Goal: Information Seeking & Learning: Learn about a topic

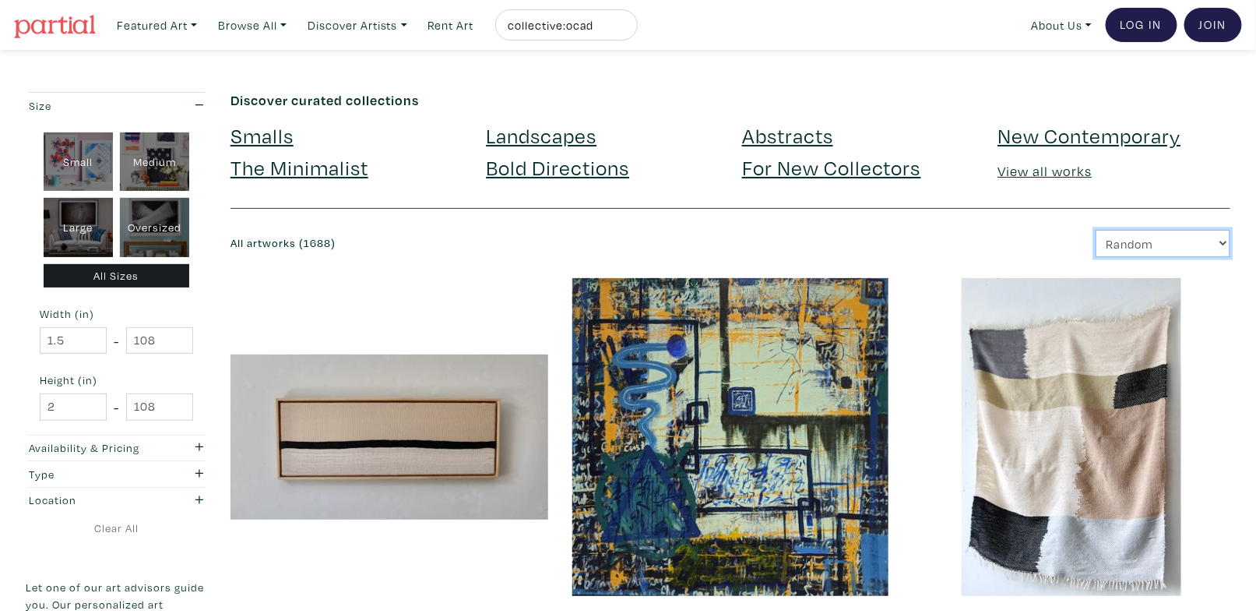
click at [1111, 245] on select "Newest Random Price: Low to High Price: High to Low" at bounding box center [1162, 243] width 135 height 27
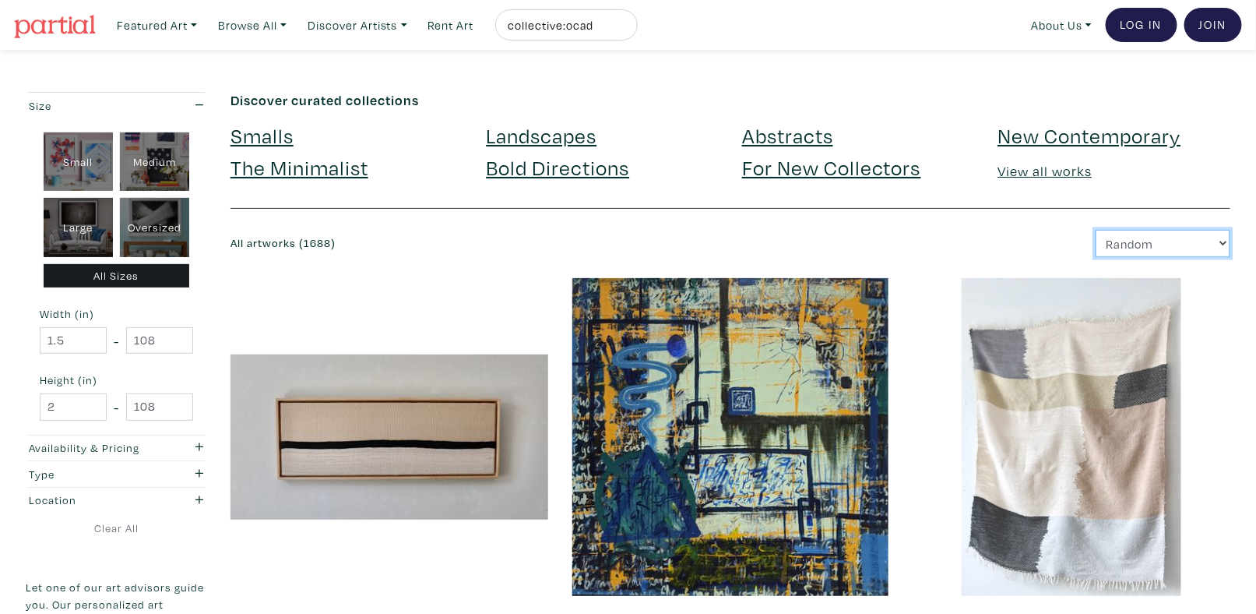
select select "price"
click at [1096, 230] on select "Newest Random Price: Low to High Price: High to Low" at bounding box center [1162, 243] width 135 height 27
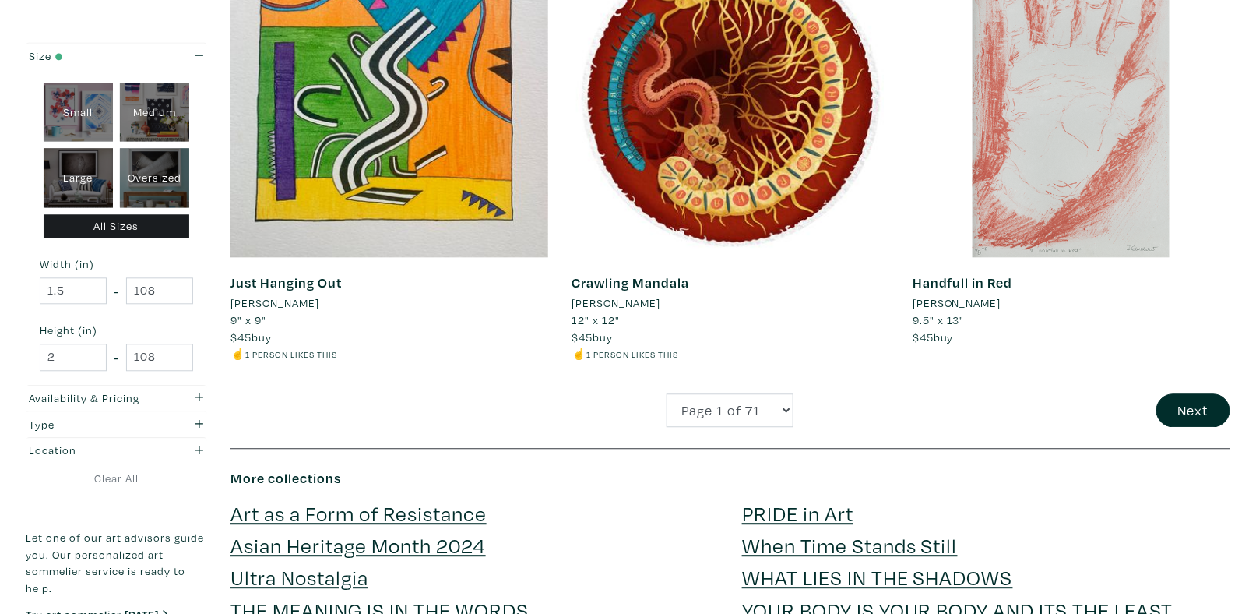
scroll to position [3504, 0]
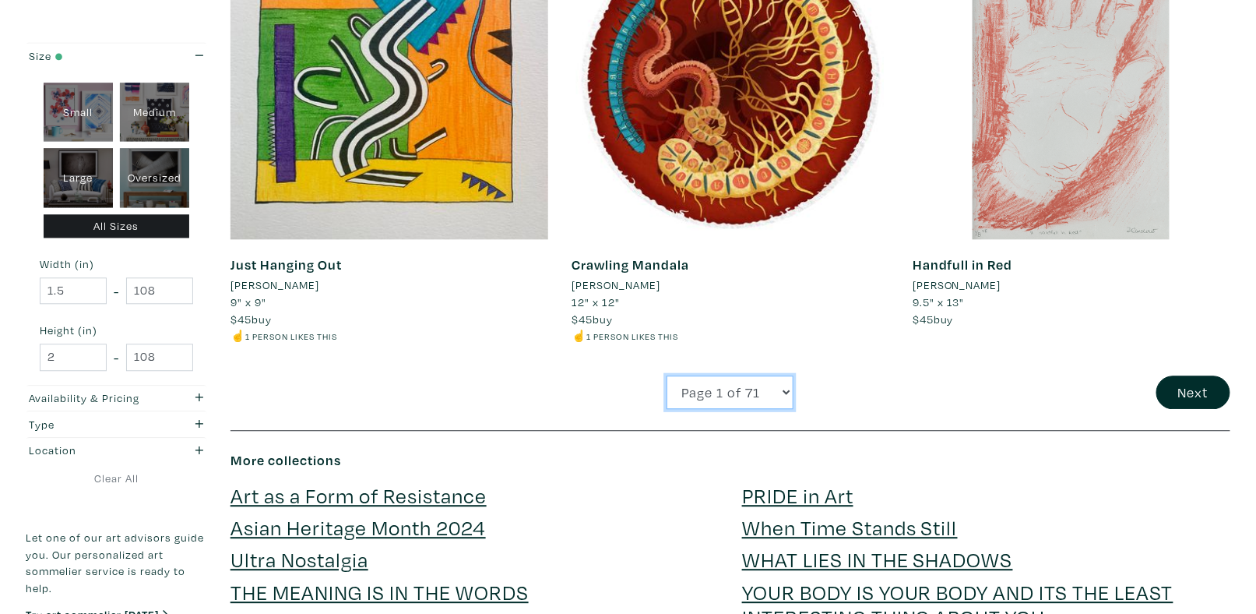
click at [693, 392] on select "Page 1 of 71 Page 2 of 71 Page 3 of 71 Page 4 of 71 Page 5 of 71 Page 6 of 71 P…" at bounding box center [729, 391] width 127 height 33
click at [1201, 389] on button "Next" at bounding box center [1193, 391] width 74 height 33
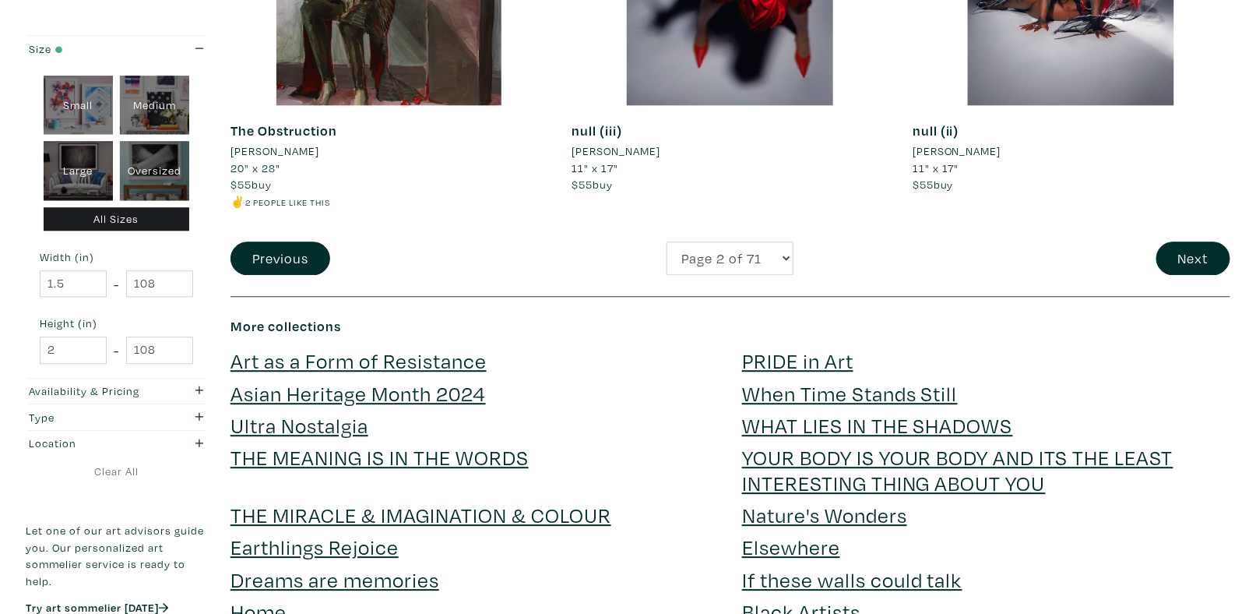
scroll to position [3659, 0]
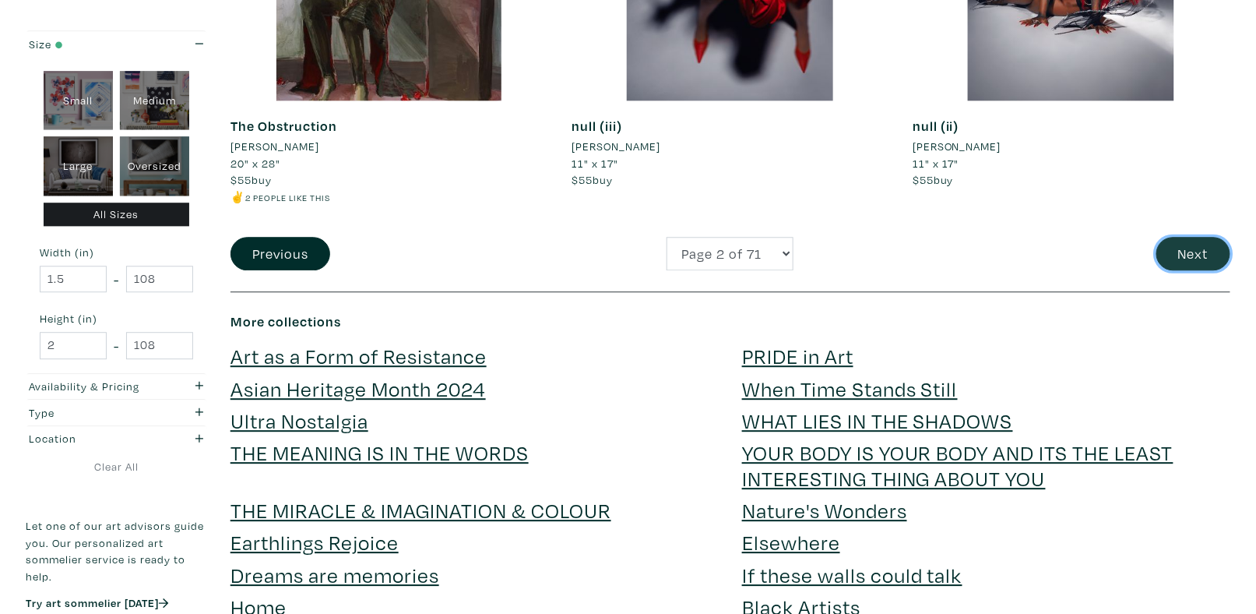
click at [1179, 258] on button "Next" at bounding box center [1193, 253] width 74 height 33
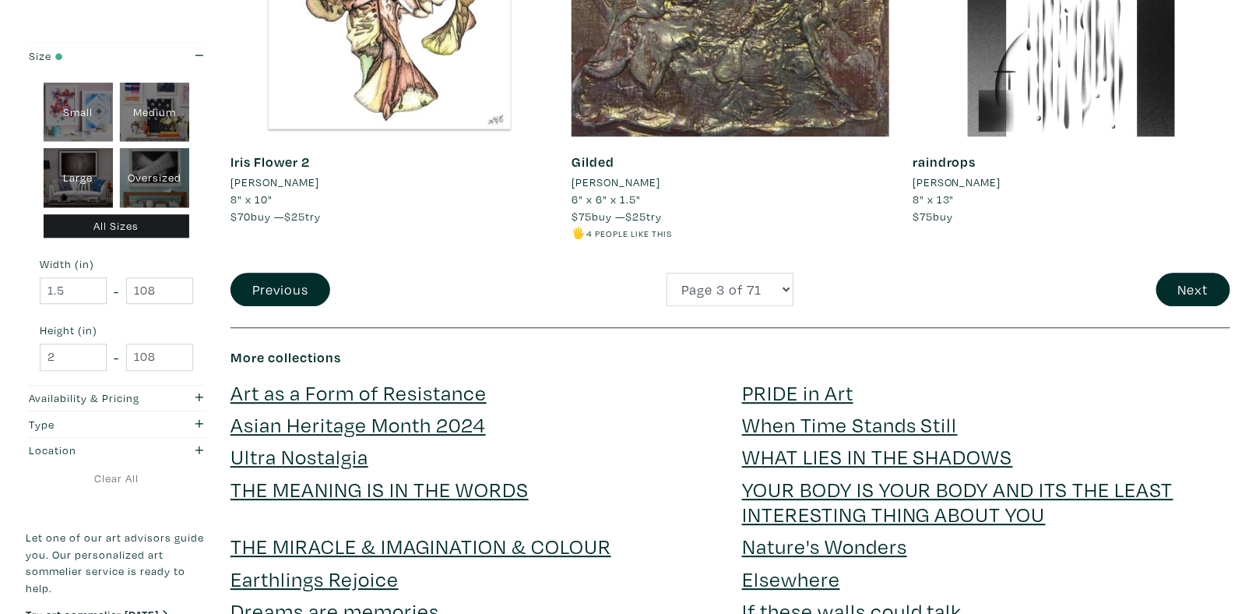
scroll to position [3737, 0]
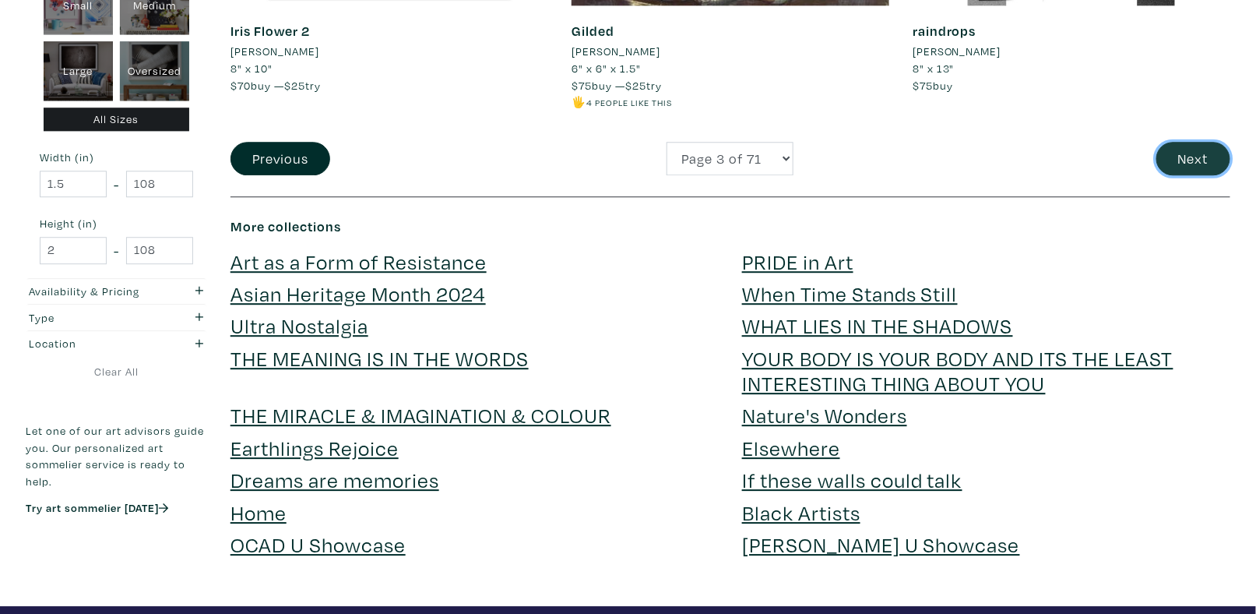
click at [1202, 168] on button "Next" at bounding box center [1193, 158] width 74 height 33
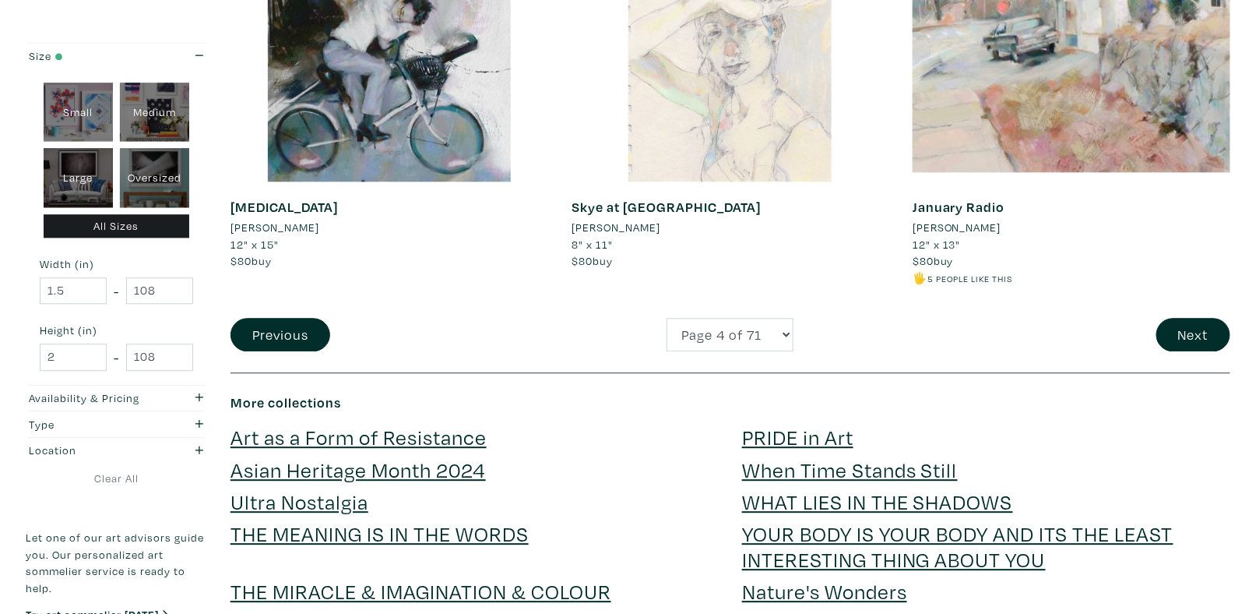
scroll to position [3582, 0]
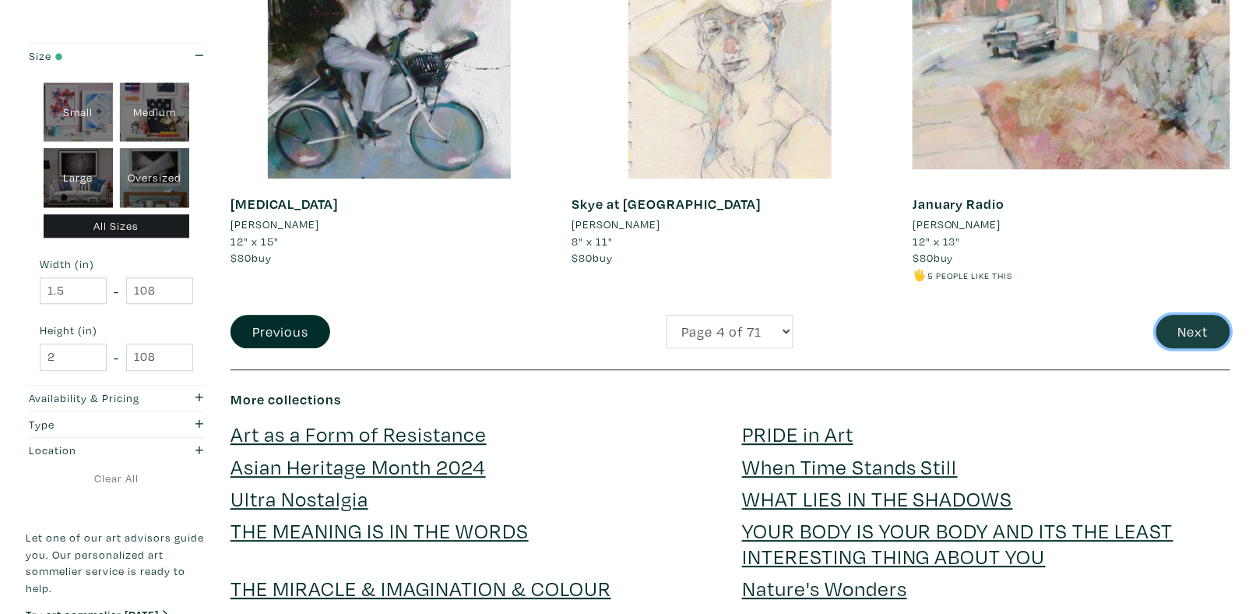
click at [1162, 329] on button "Next" at bounding box center [1193, 331] width 74 height 33
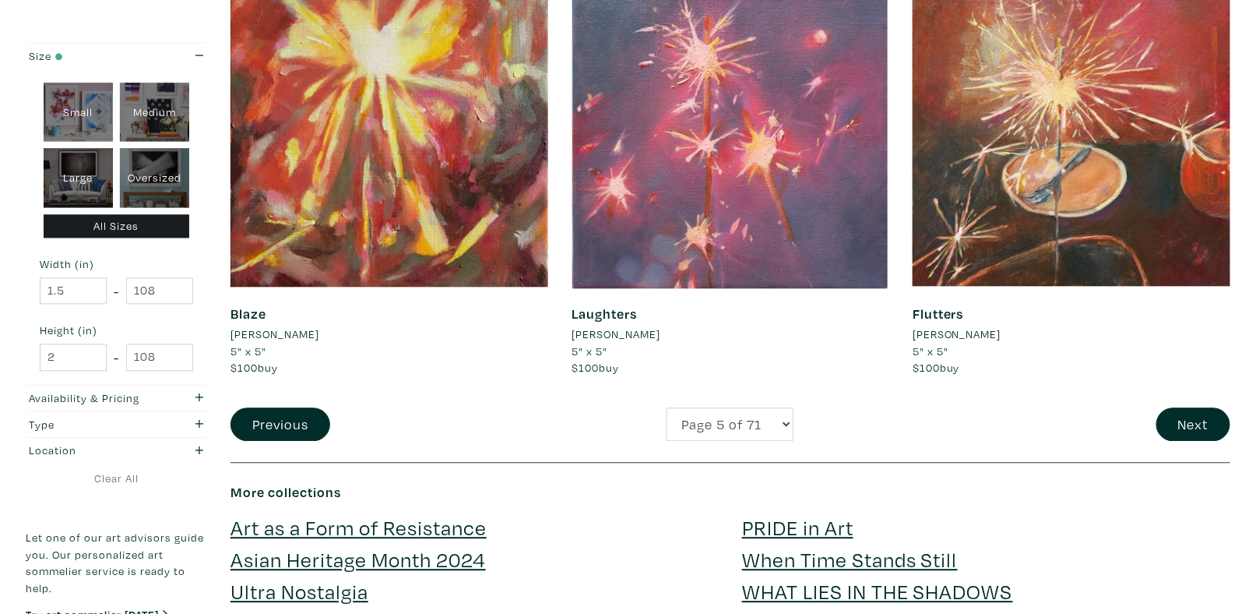
scroll to position [3659, 0]
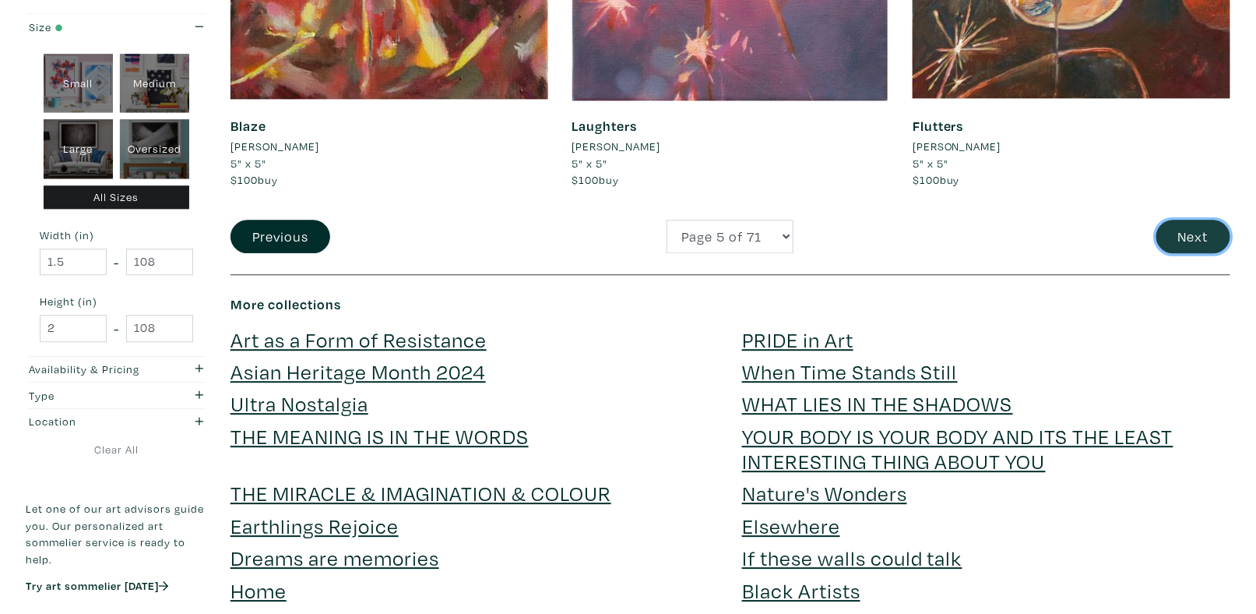
click at [1184, 240] on button "Next" at bounding box center [1193, 236] width 74 height 33
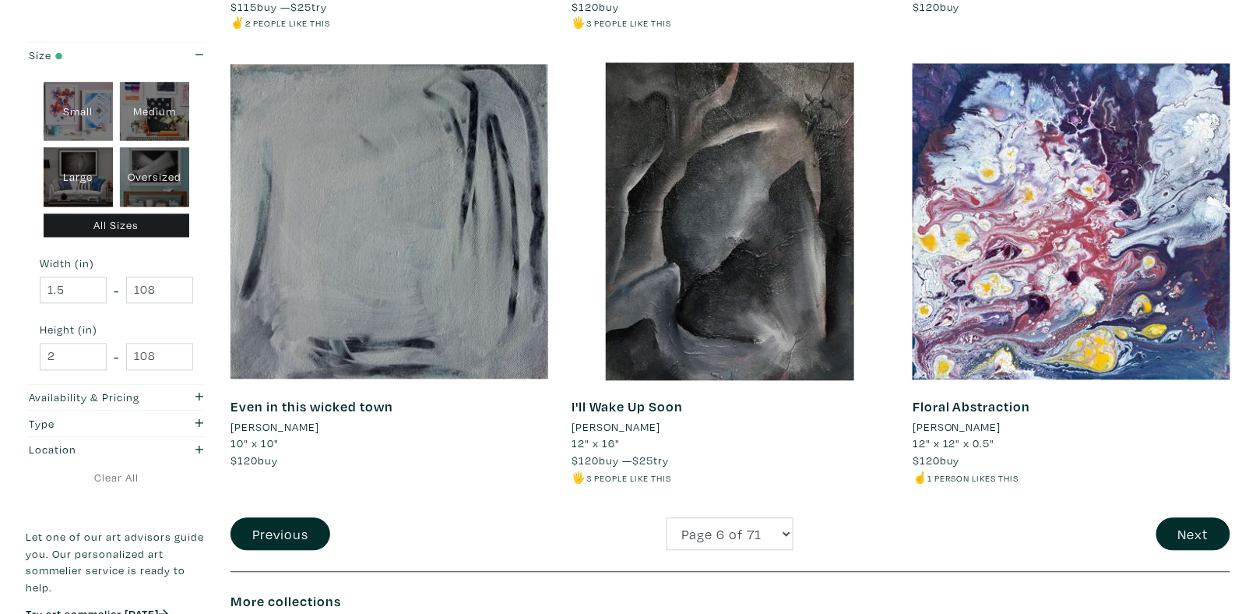
scroll to position [3348, 0]
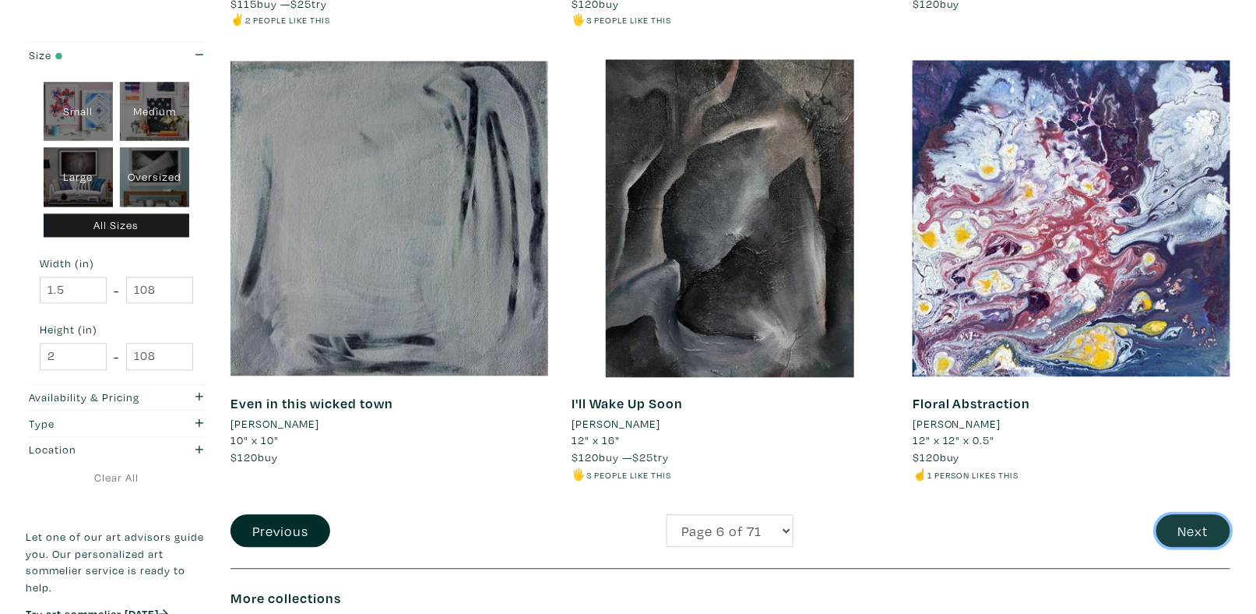
click at [1198, 523] on button "Next" at bounding box center [1193, 531] width 74 height 33
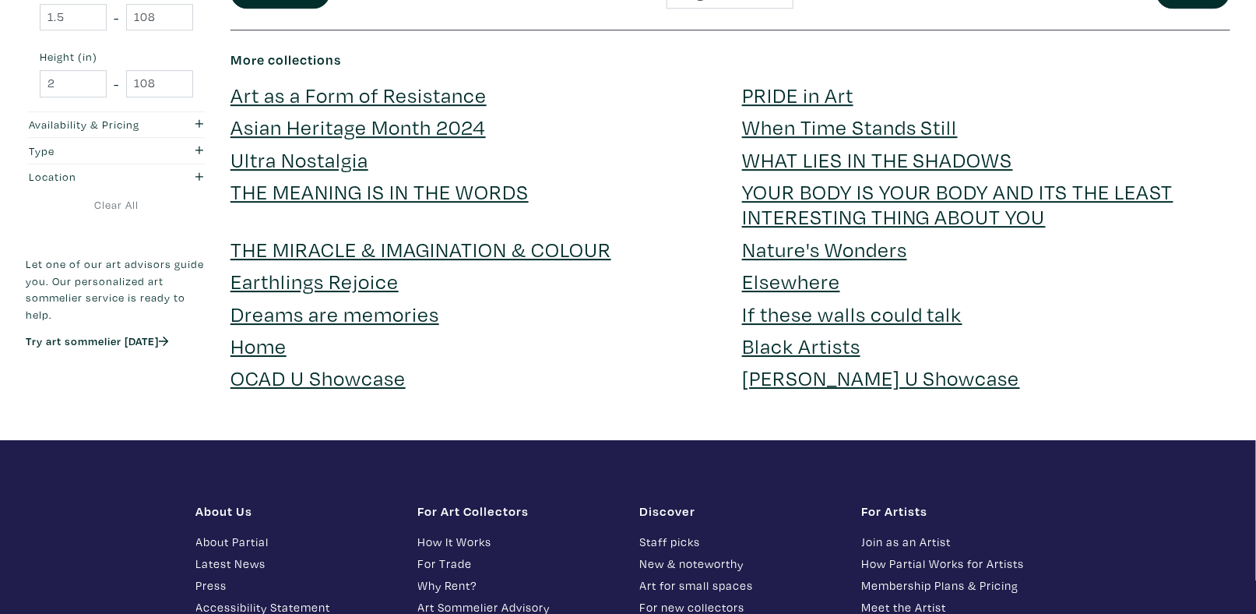
scroll to position [3971, 0]
click at [846, 364] on link "[PERSON_NAME] U Showcase" at bounding box center [881, 377] width 278 height 27
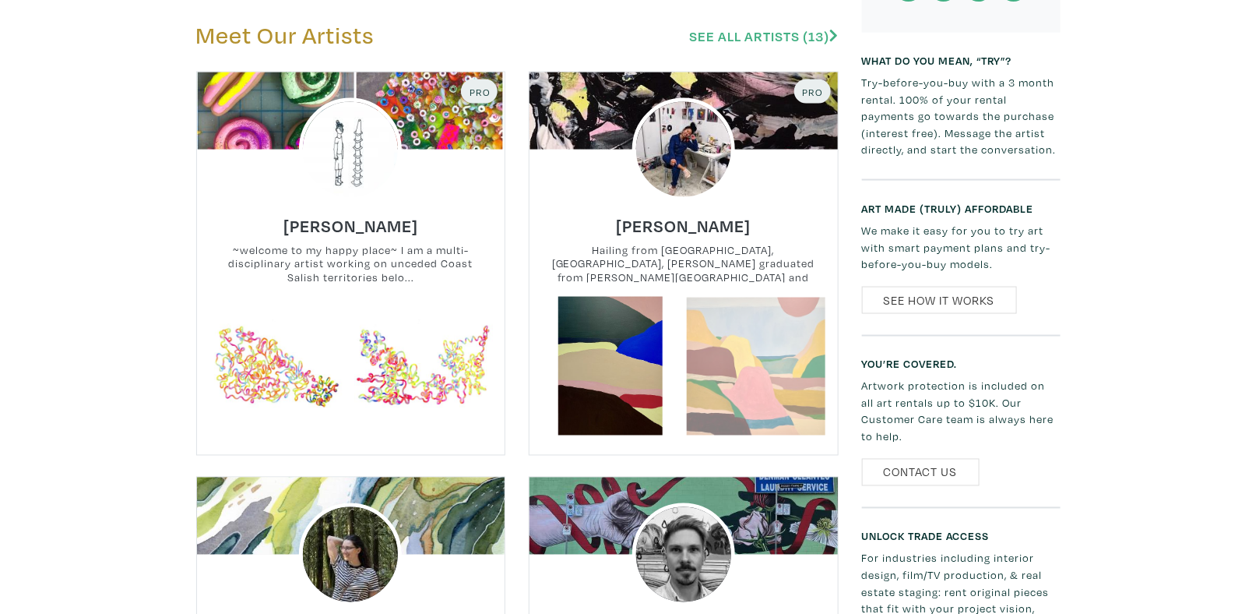
scroll to position [1090, 0]
